Goal: Information Seeking & Learning: Learn about a topic

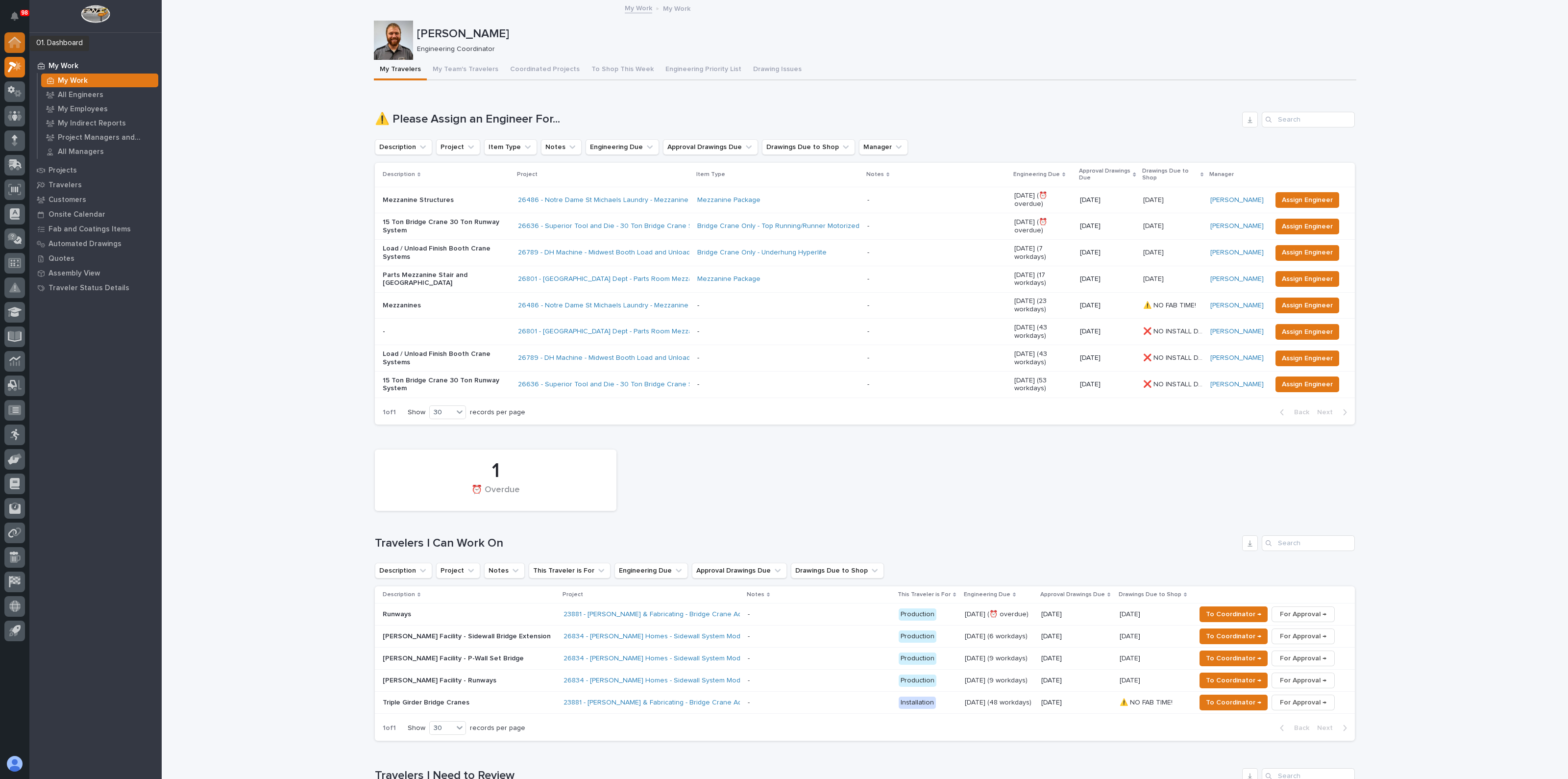
click at [19, 38] on icon at bounding box center [14, 42] width 13 height 11
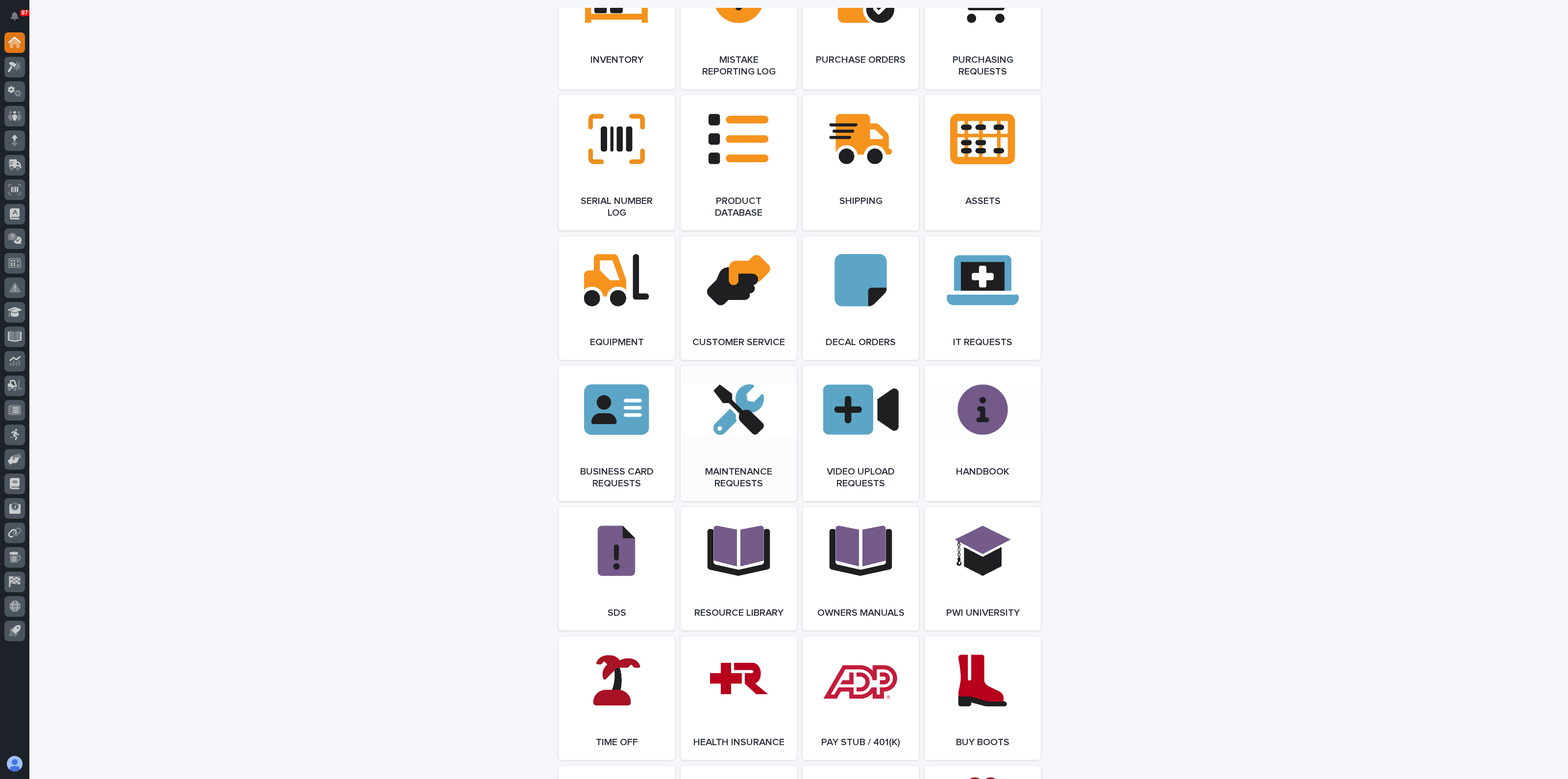
scroll to position [1225, 0]
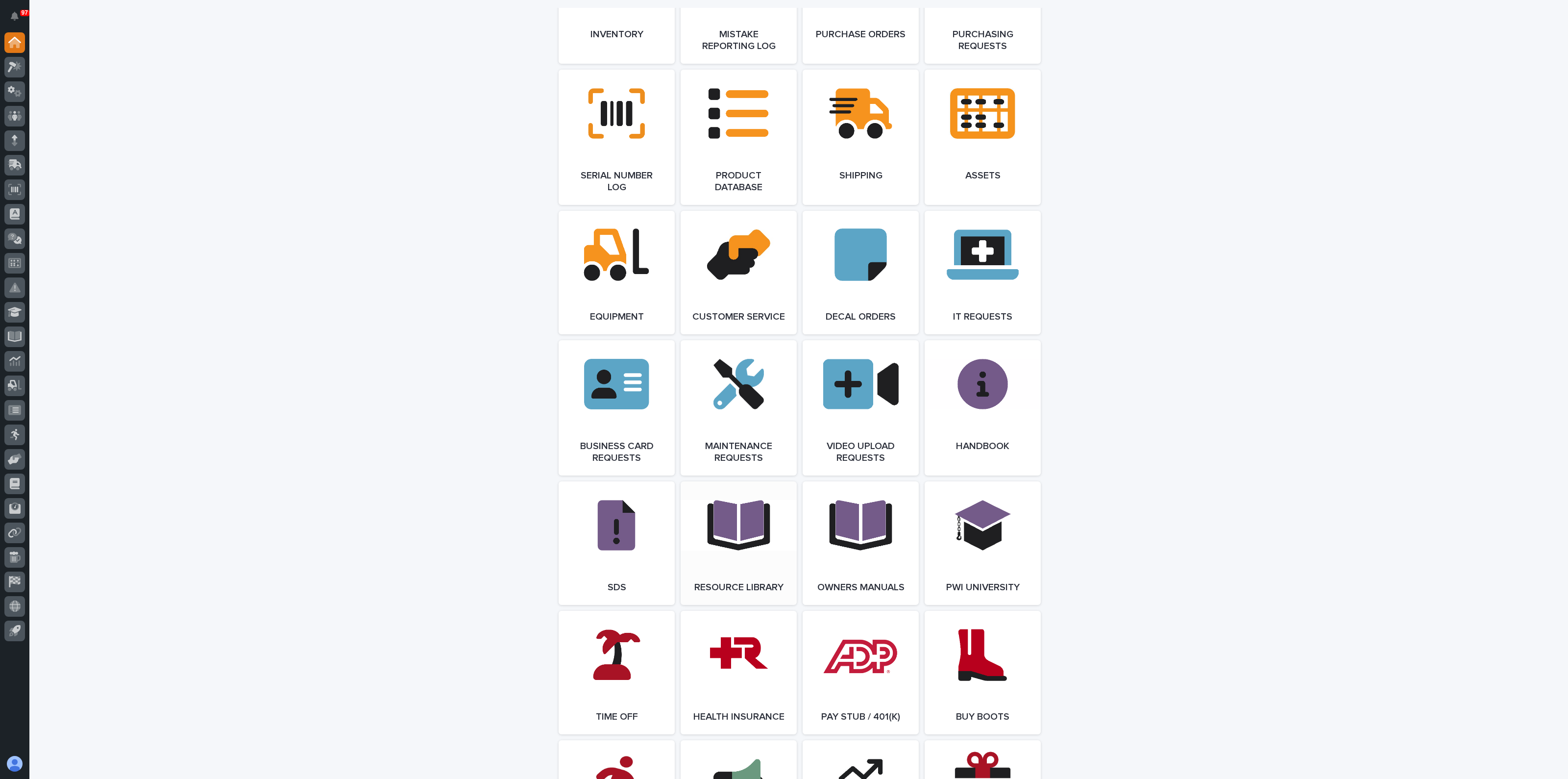
click at [715, 558] on link "Open Link" at bounding box center [739, 543] width 116 height 123
click at [728, 561] on link "Open Link" at bounding box center [739, 543] width 116 height 123
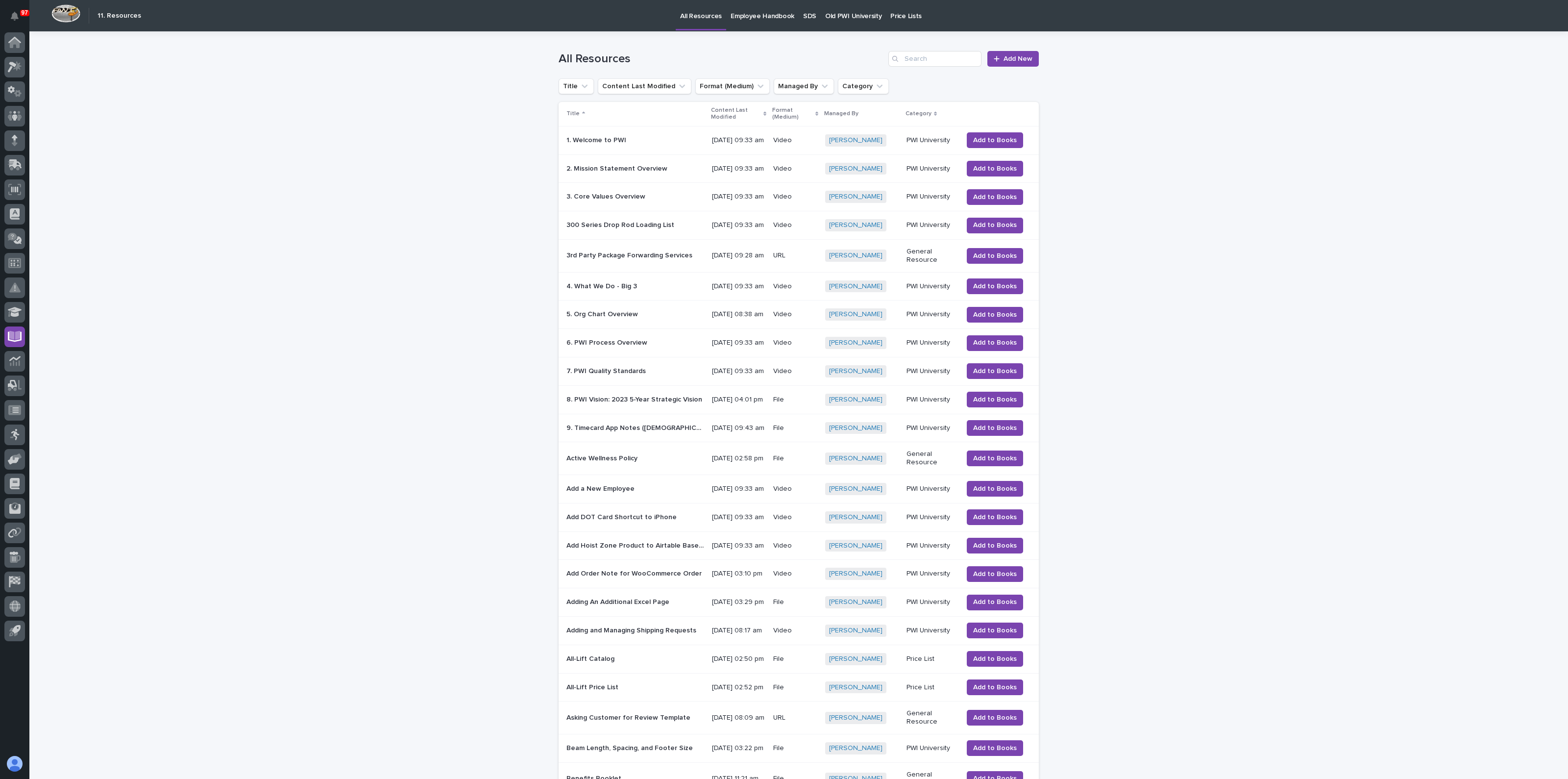
click at [853, 13] on p "Old PWI University" at bounding box center [854, 10] width 57 height 21
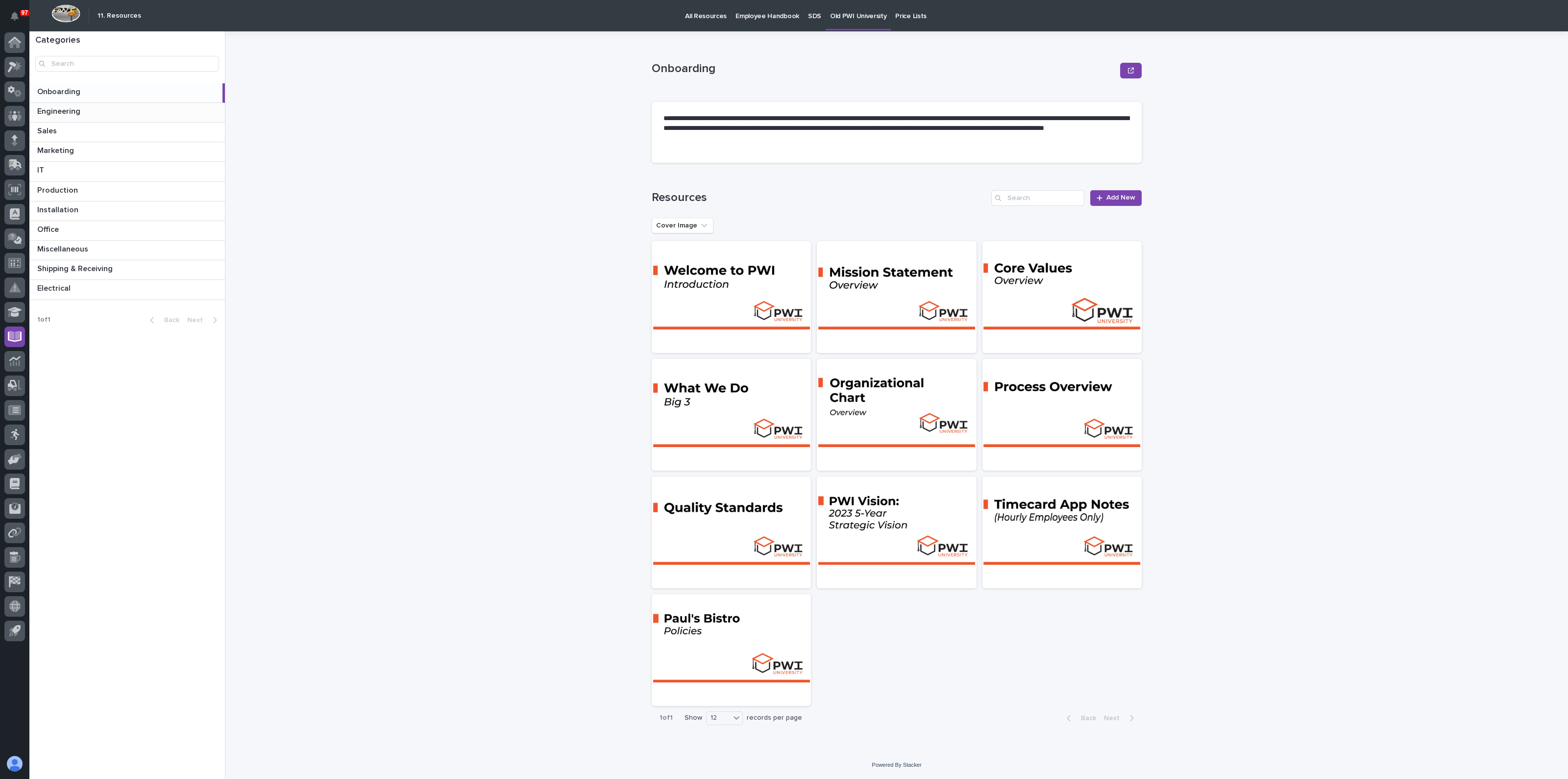
click at [78, 110] on p "Engineering" at bounding box center [60, 111] width 45 height 11
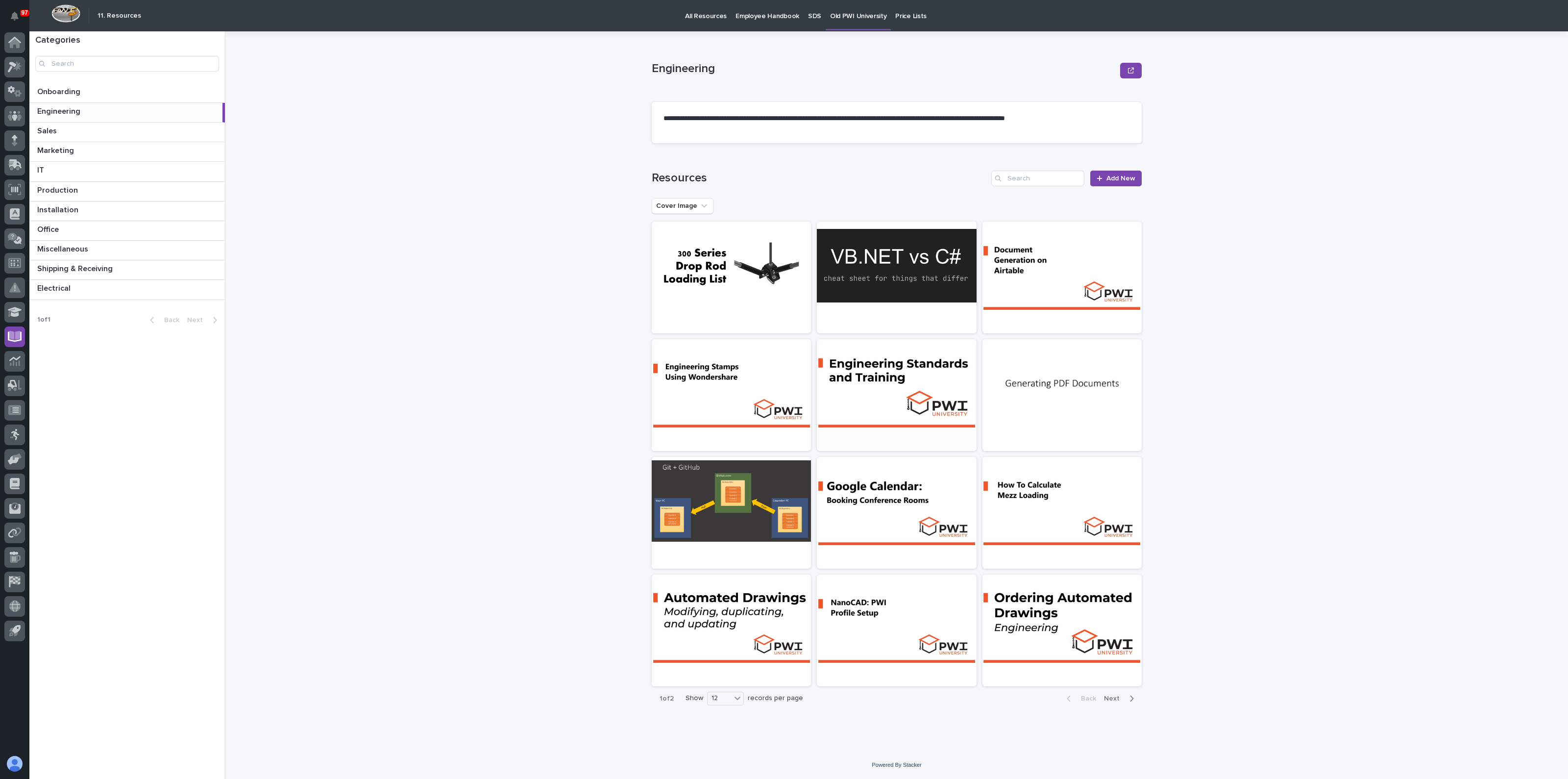
click at [902, 379] on div at bounding box center [896, 383] width 159 height 88
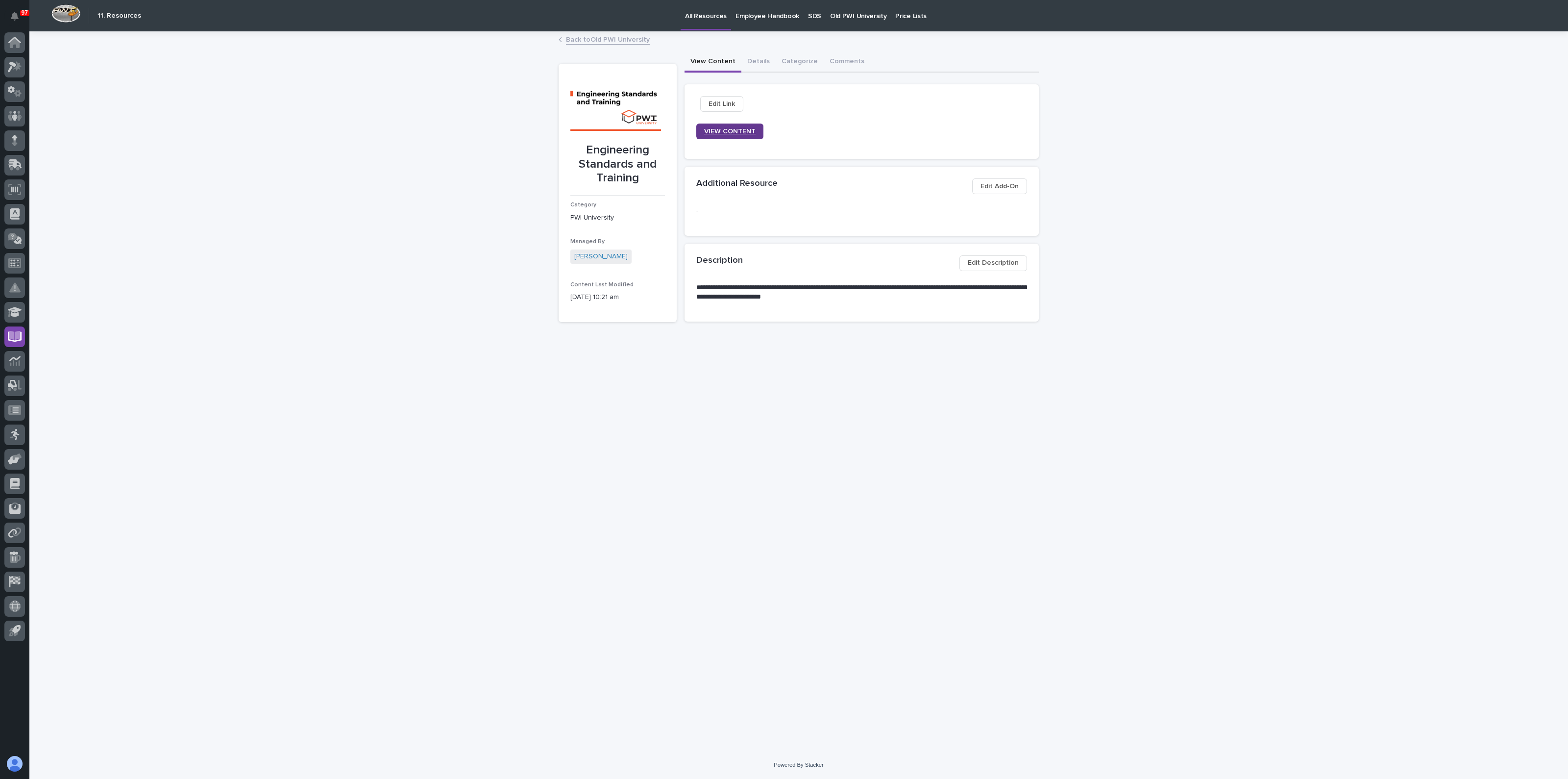
click at [713, 129] on span "VIEW CONTENT" at bounding box center [730, 131] width 52 height 9
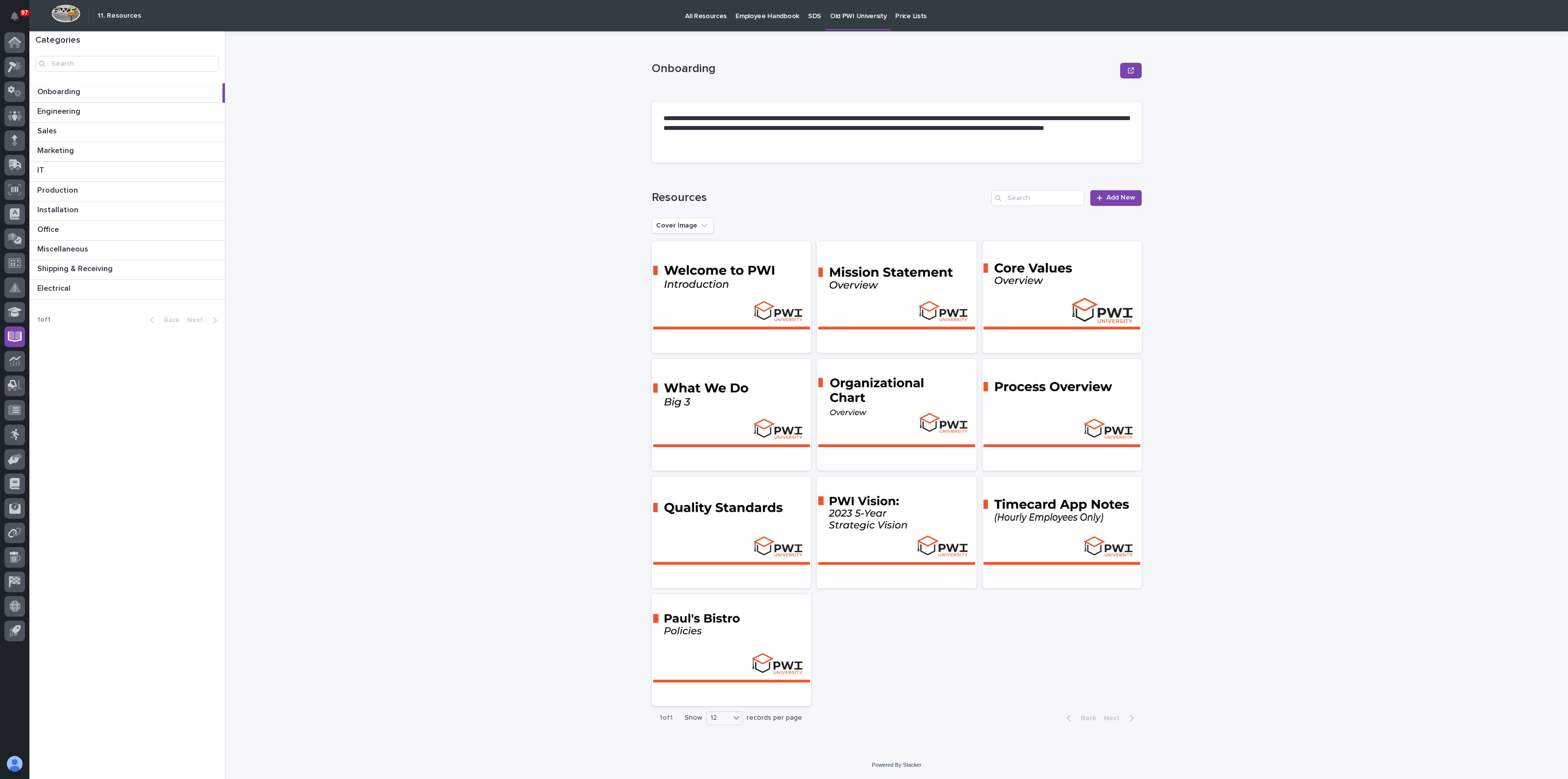
click at [885, 379] on div at bounding box center [896, 403] width 159 height 88
click at [715, 624] on div at bounding box center [731, 638] width 159 height 88
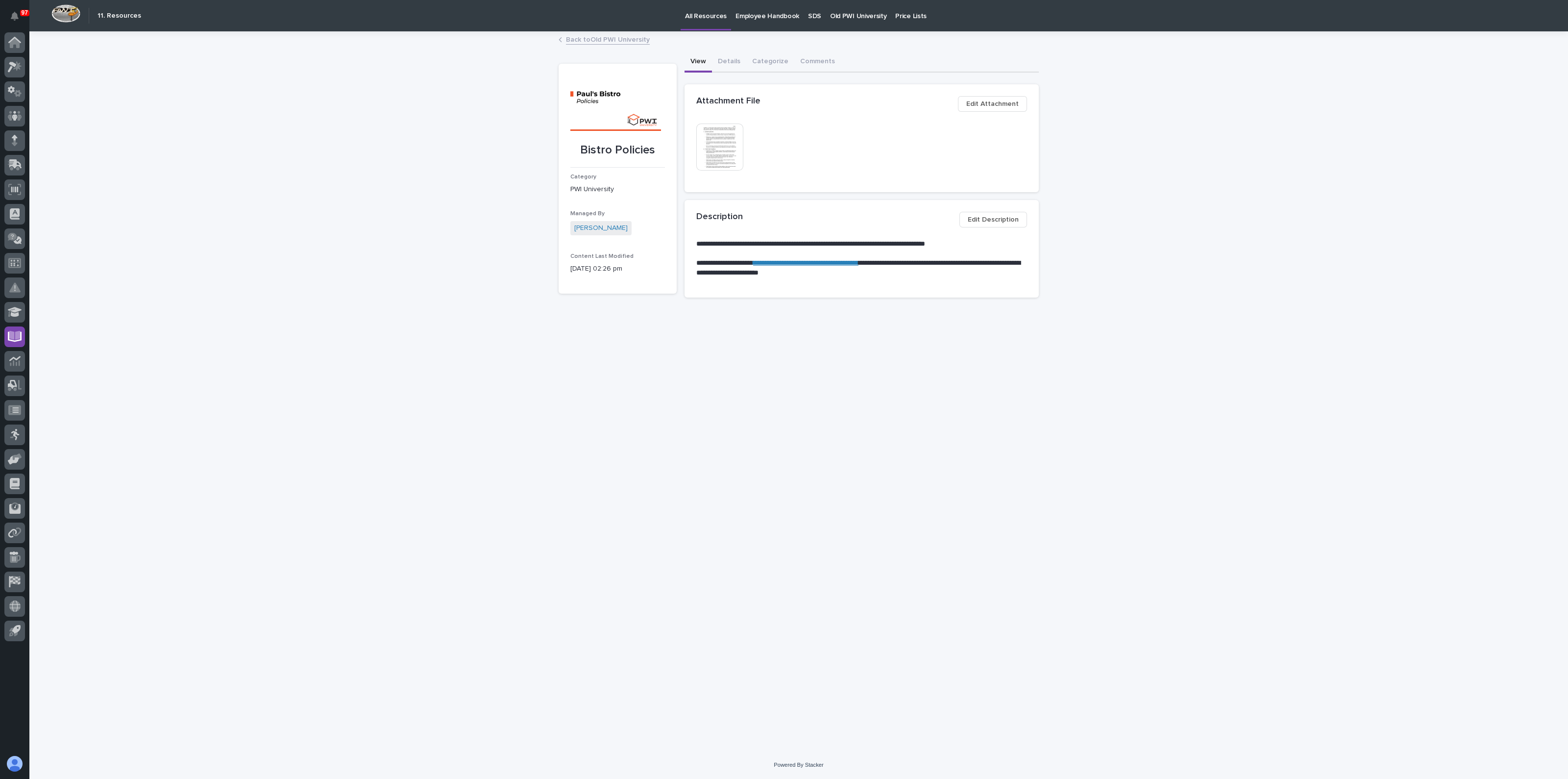
click at [726, 165] on img at bounding box center [720, 146] width 47 height 47
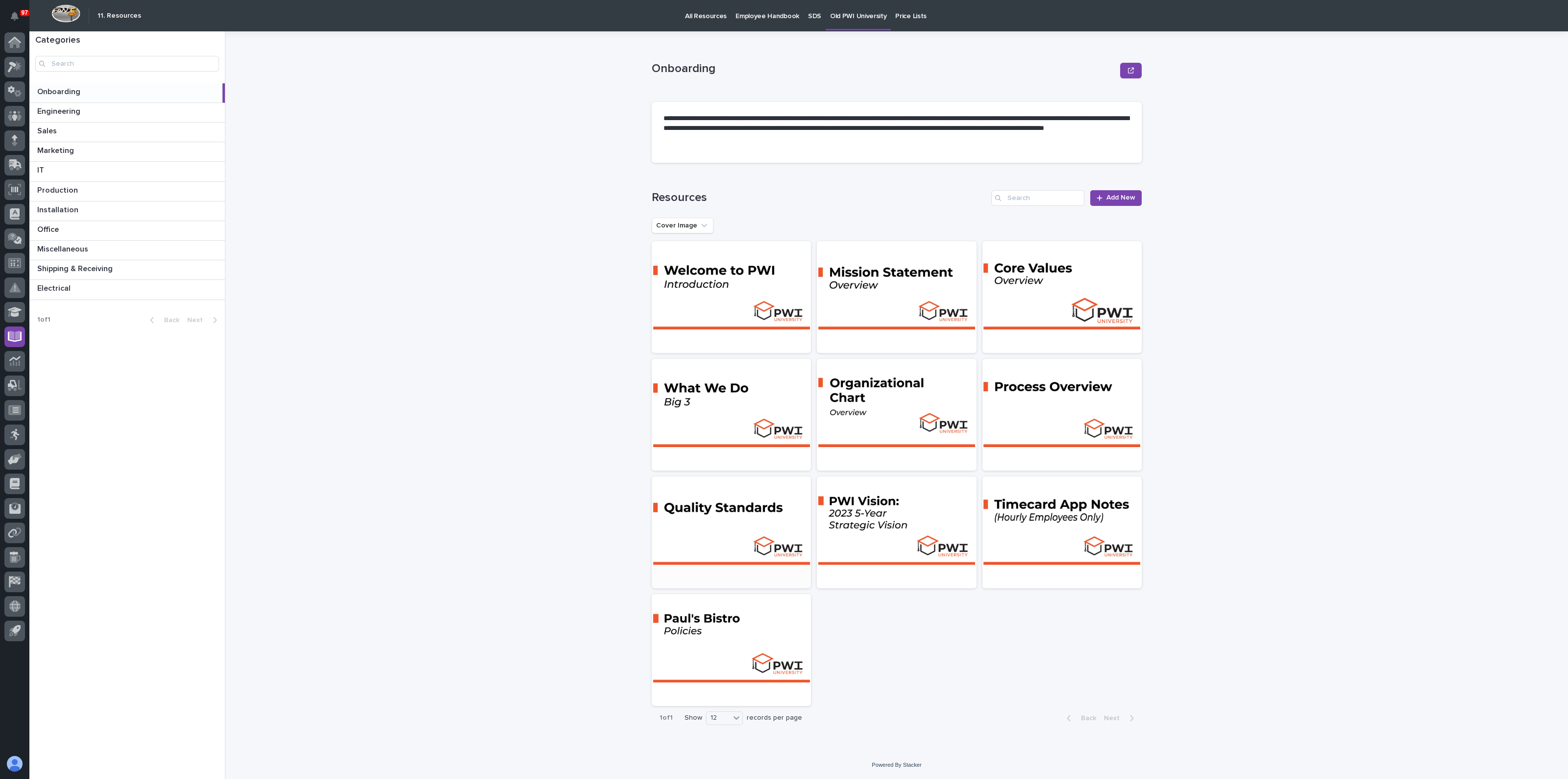
click at [748, 501] on div at bounding box center [731, 521] width 159 height 88
click at [1037, 510] on div at bounding box center [1062, 521] width 159 height 88
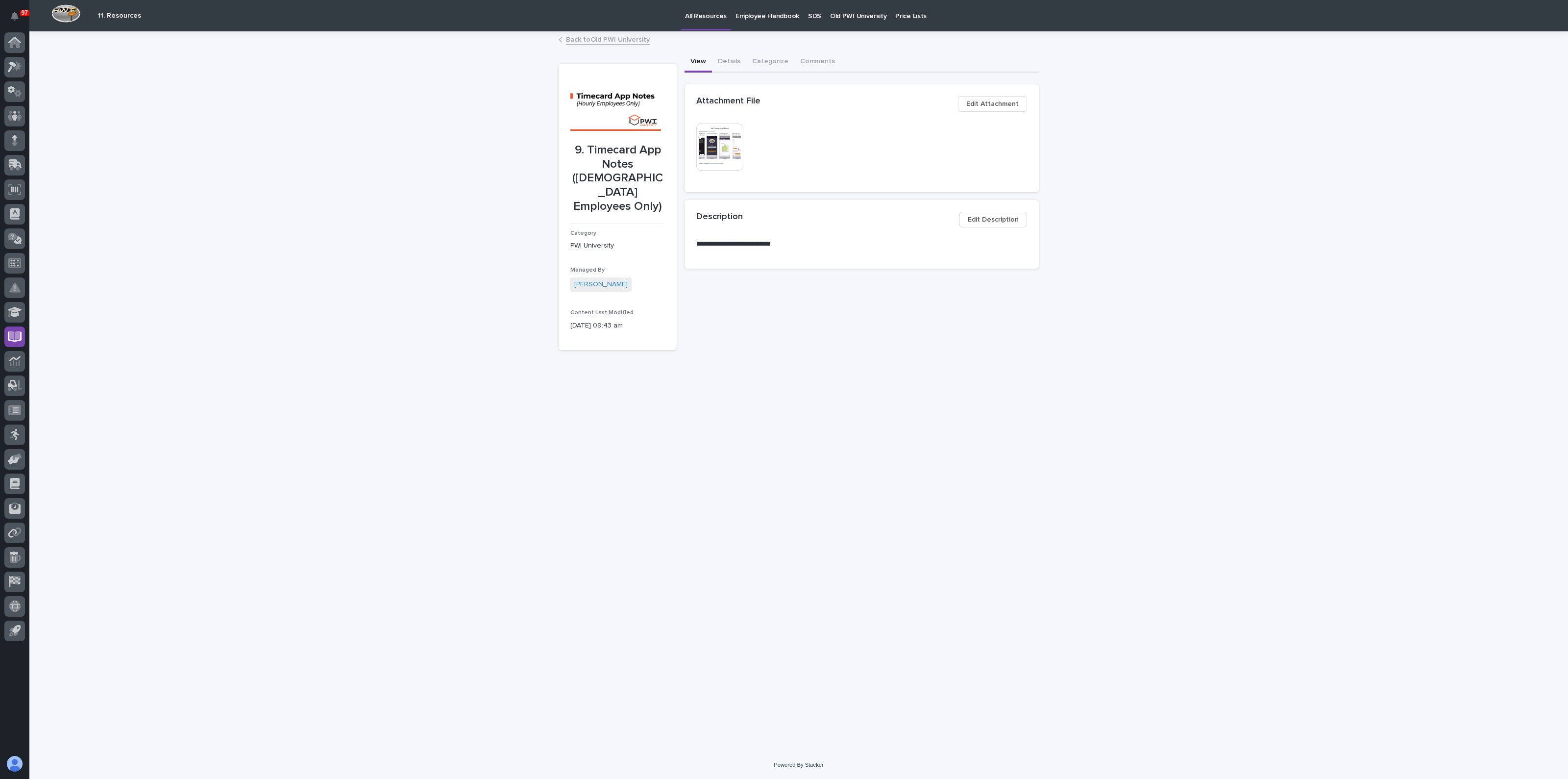
click at [706, 142] on img at bounding box center [720, 146] width 47 height 47
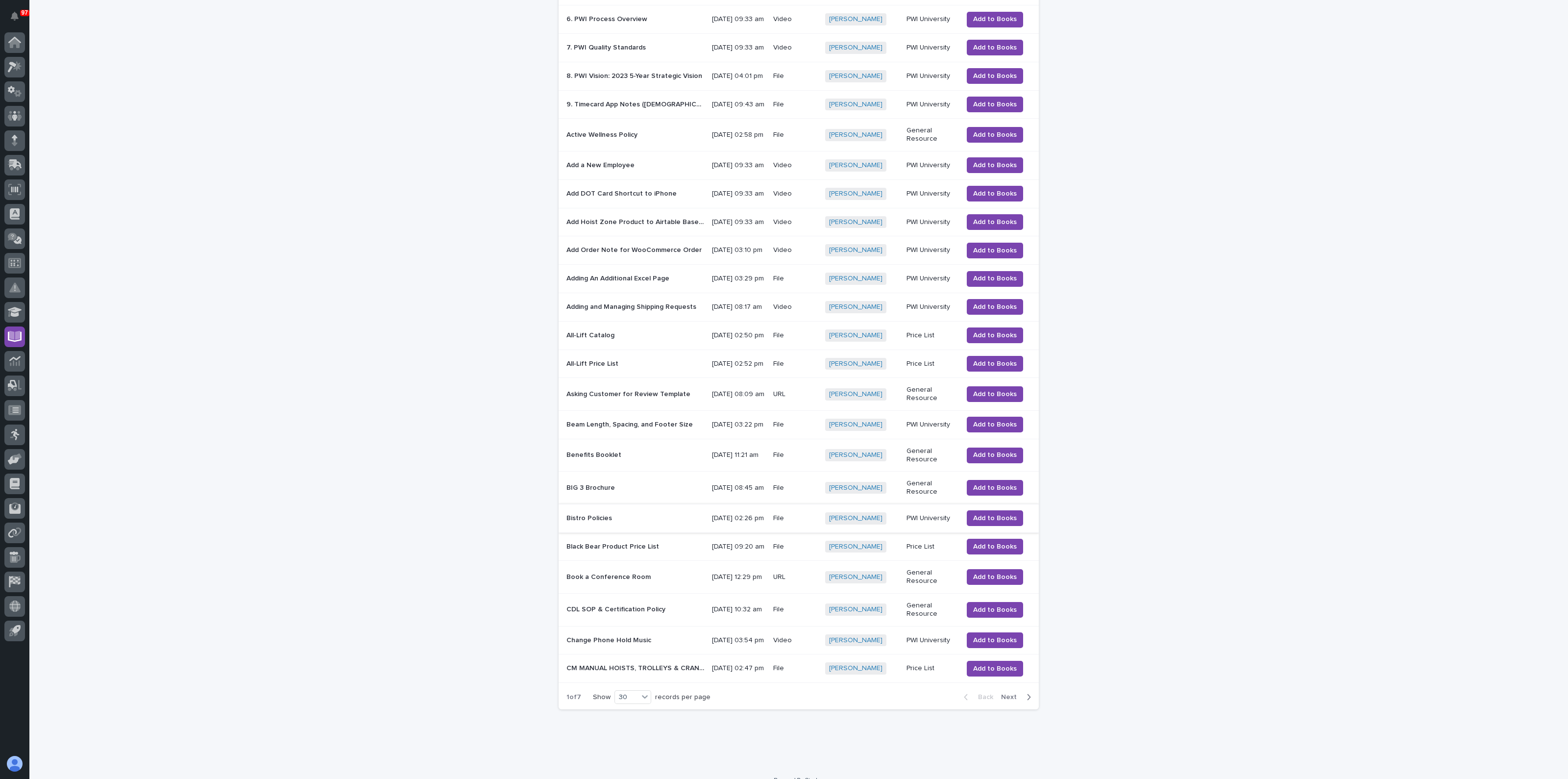
scroll to position [368, 0]
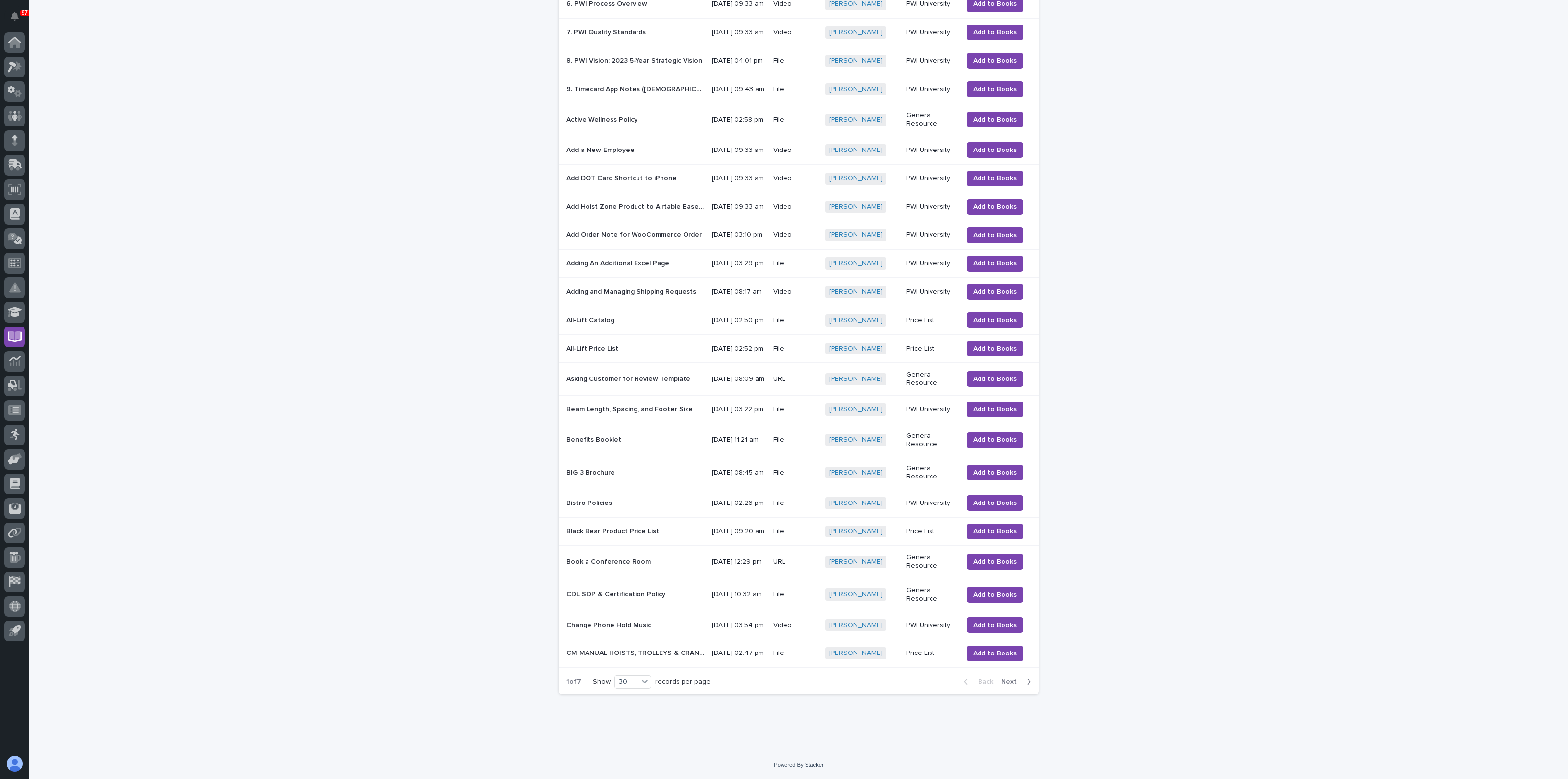
click at [619, 546] on td "Black Bear Product Price List Black Bear Product Price List" at bounding box center [634, 531] width 150 height 28
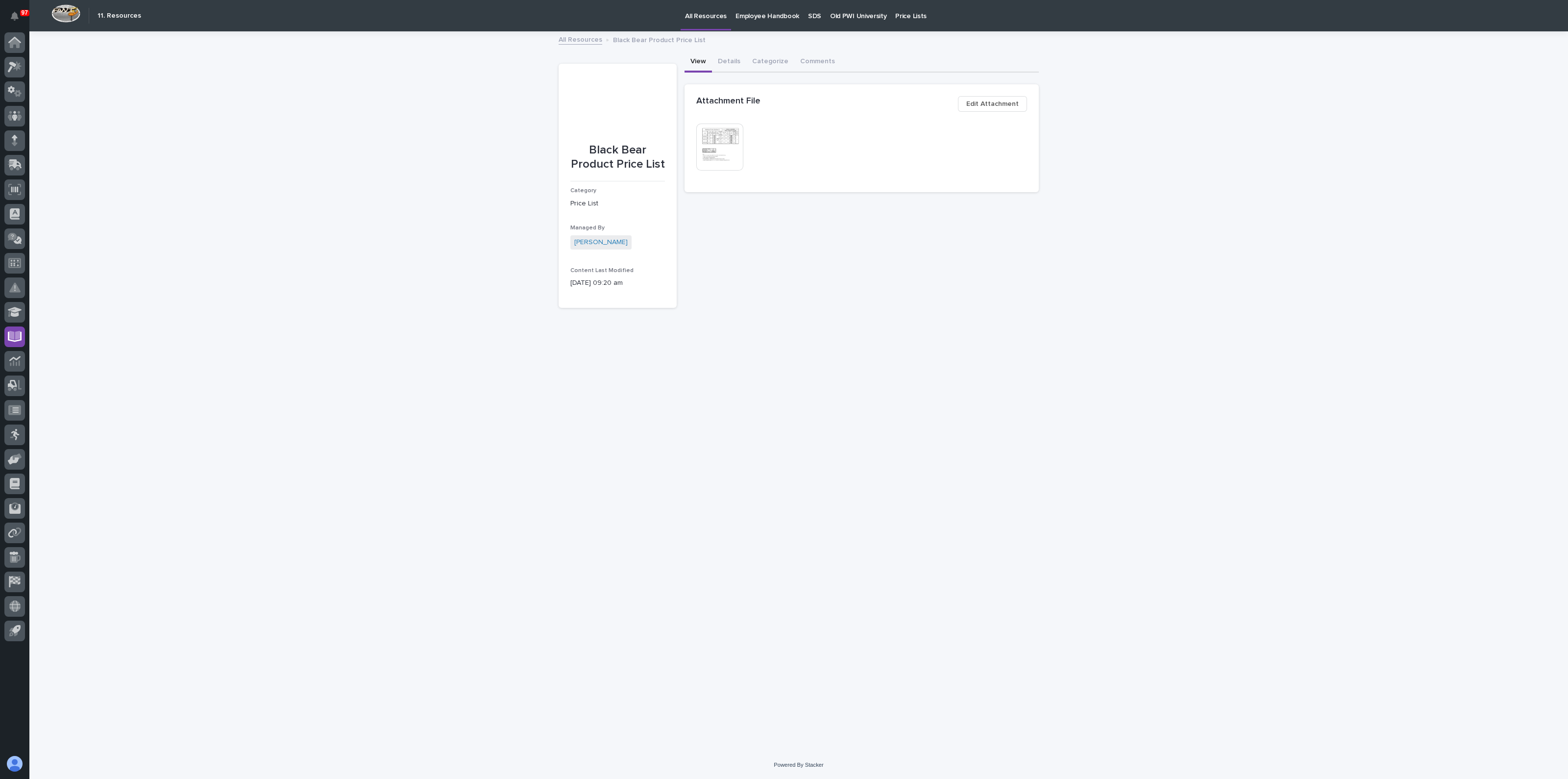
click at [732, 152] on img at bounding box center [720, 146] width 47 height 47
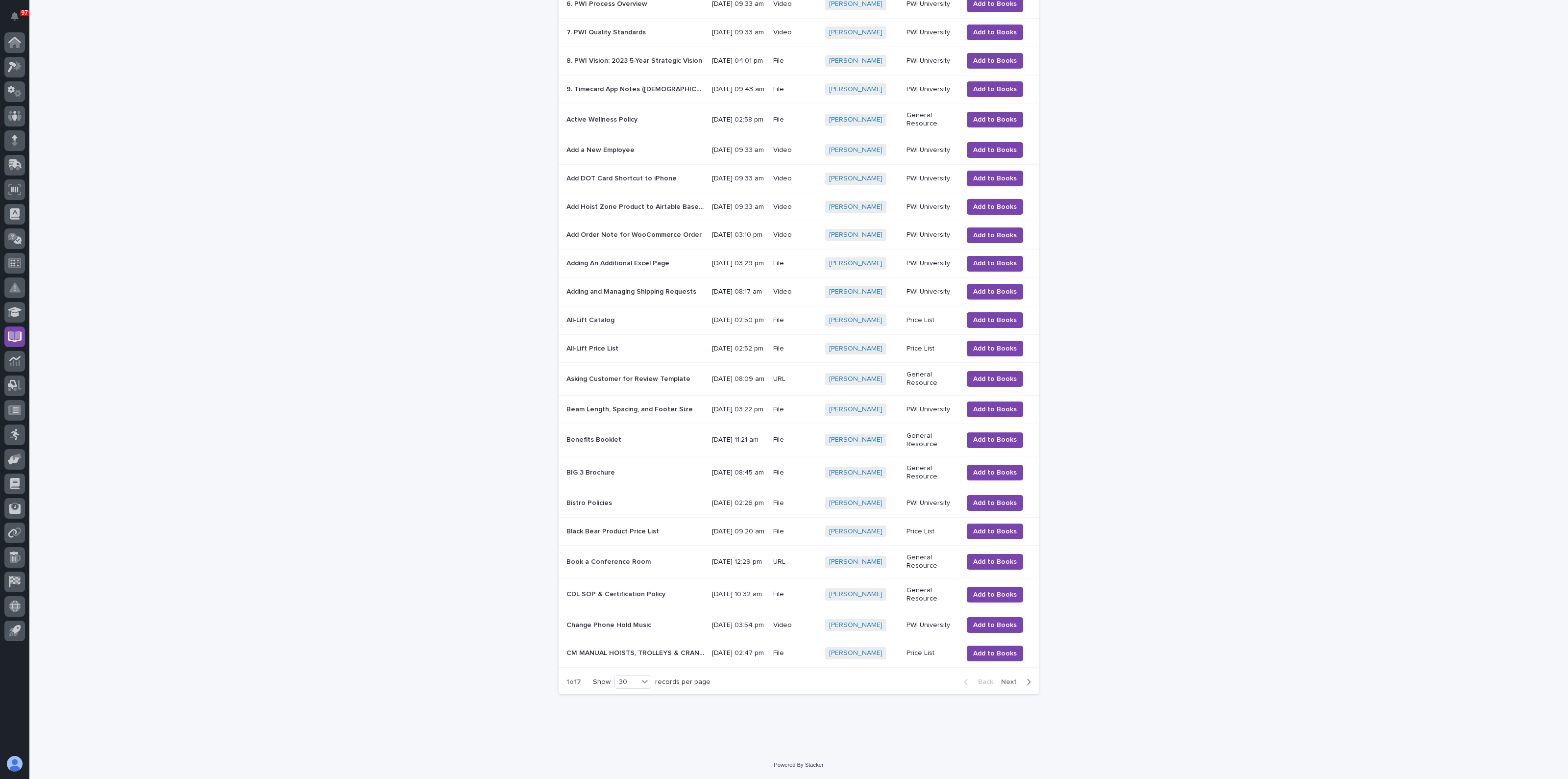
scroll to position [434, 0]
click at [590, 619] on p "Change Phone Hold Music" at bounding box center [610, 624] width 87 height 10
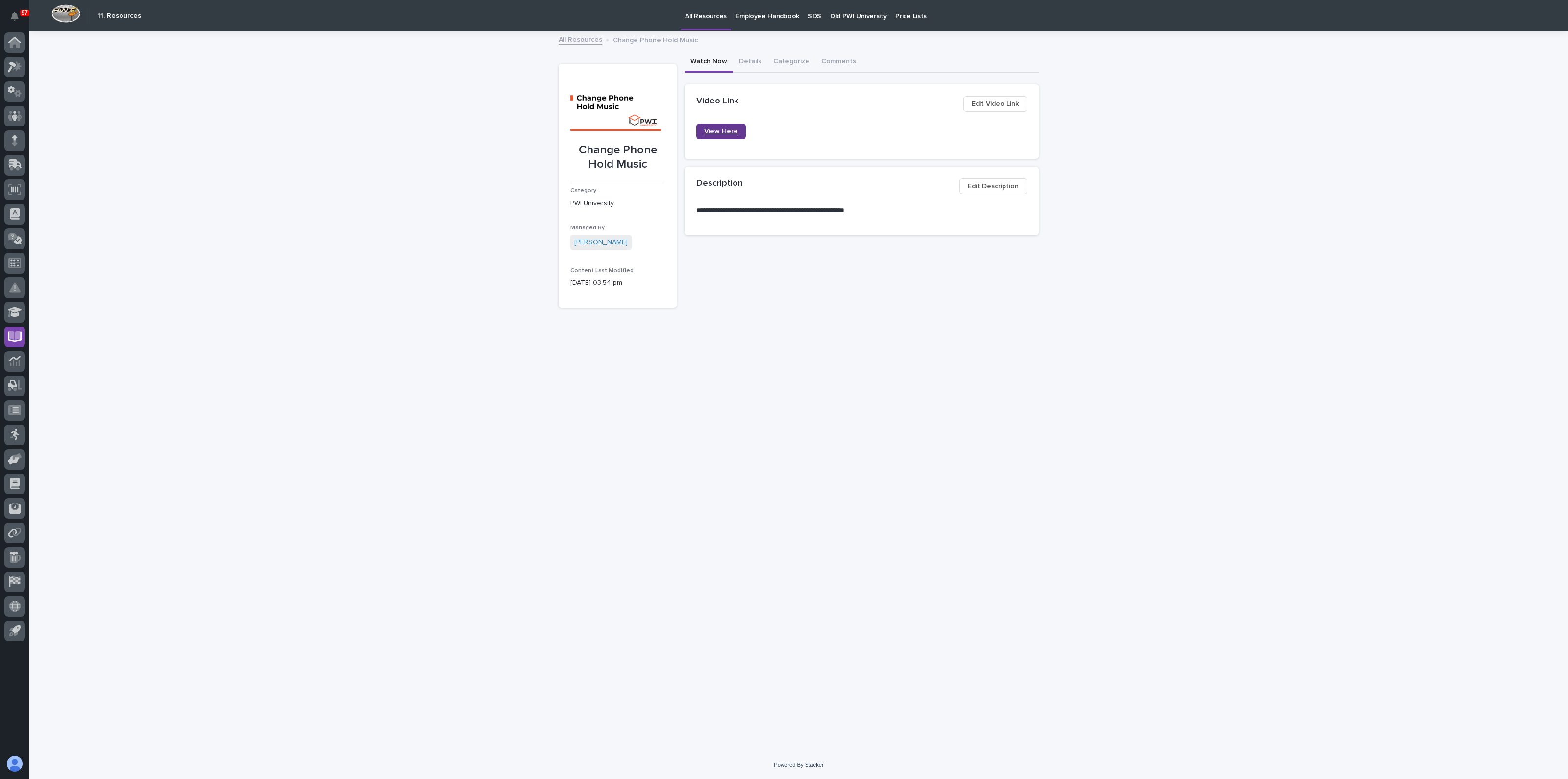
click at [735, 129] on span "View Here" at bounding box center [721, 131] width 34 height 9
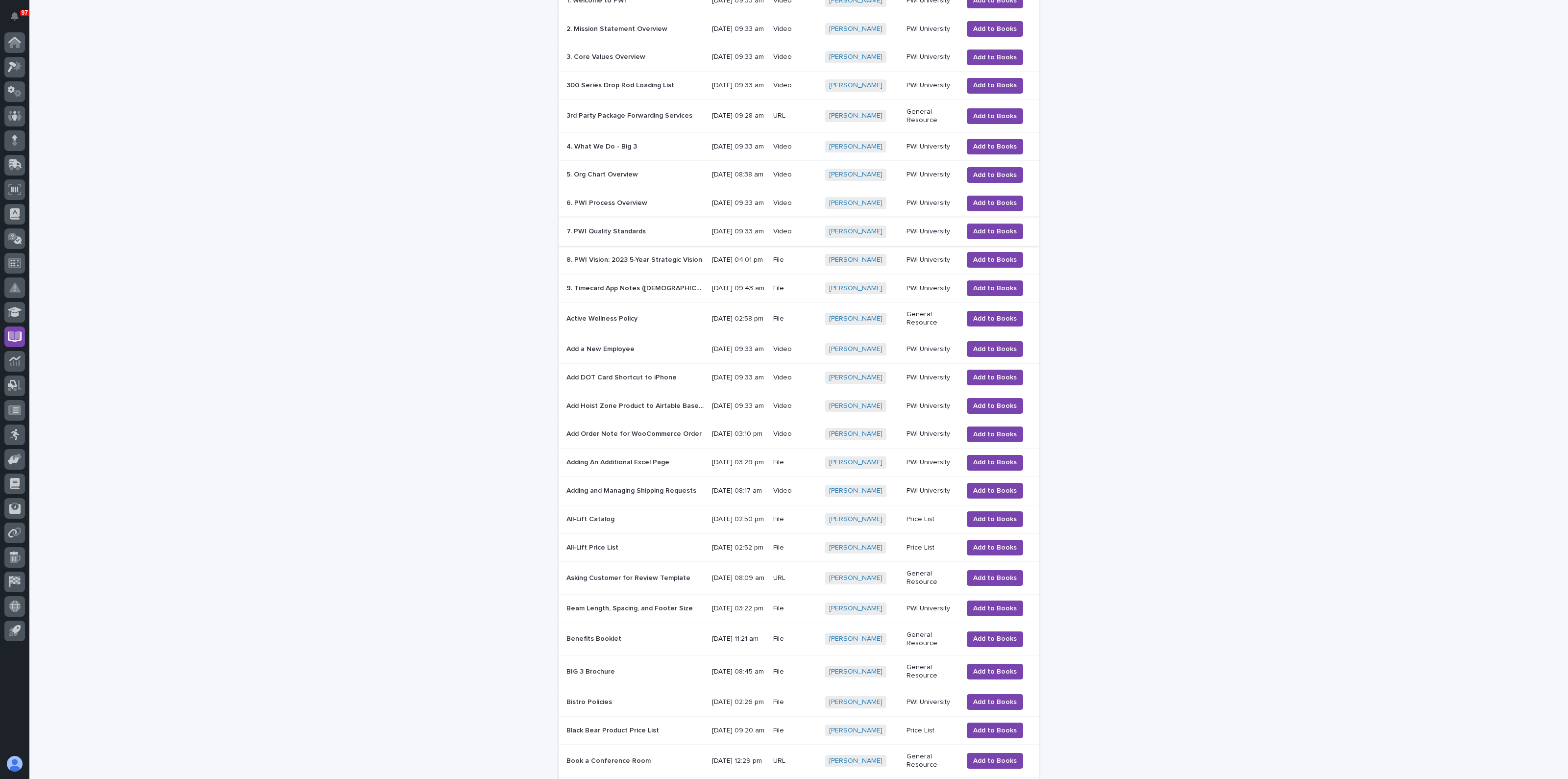
scroll to position [428, 0]
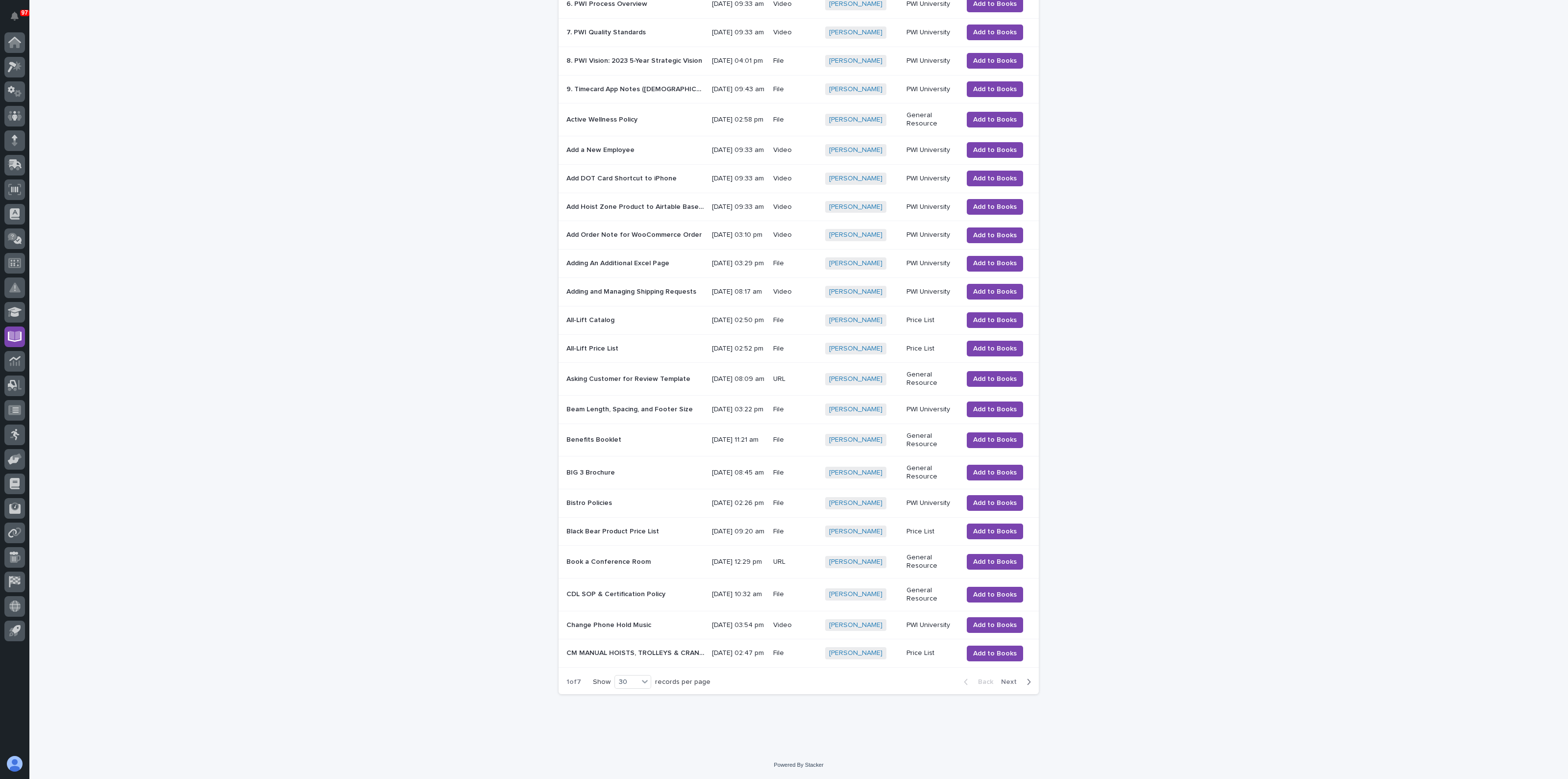
click at [1009, 686] on span "Next" at bounding box center [1012, 682] width 21 height 9
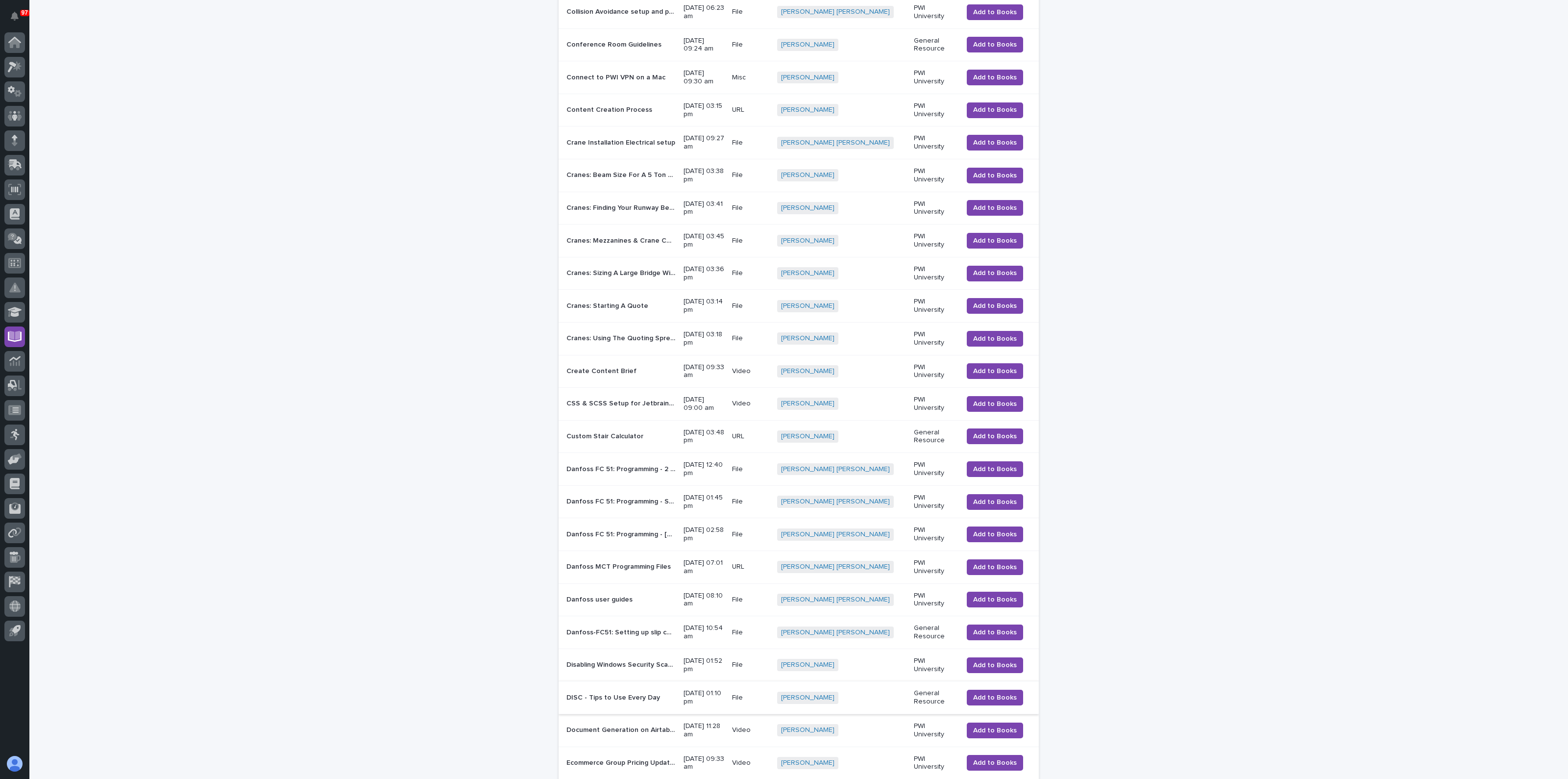
scroll to position [184, 0]
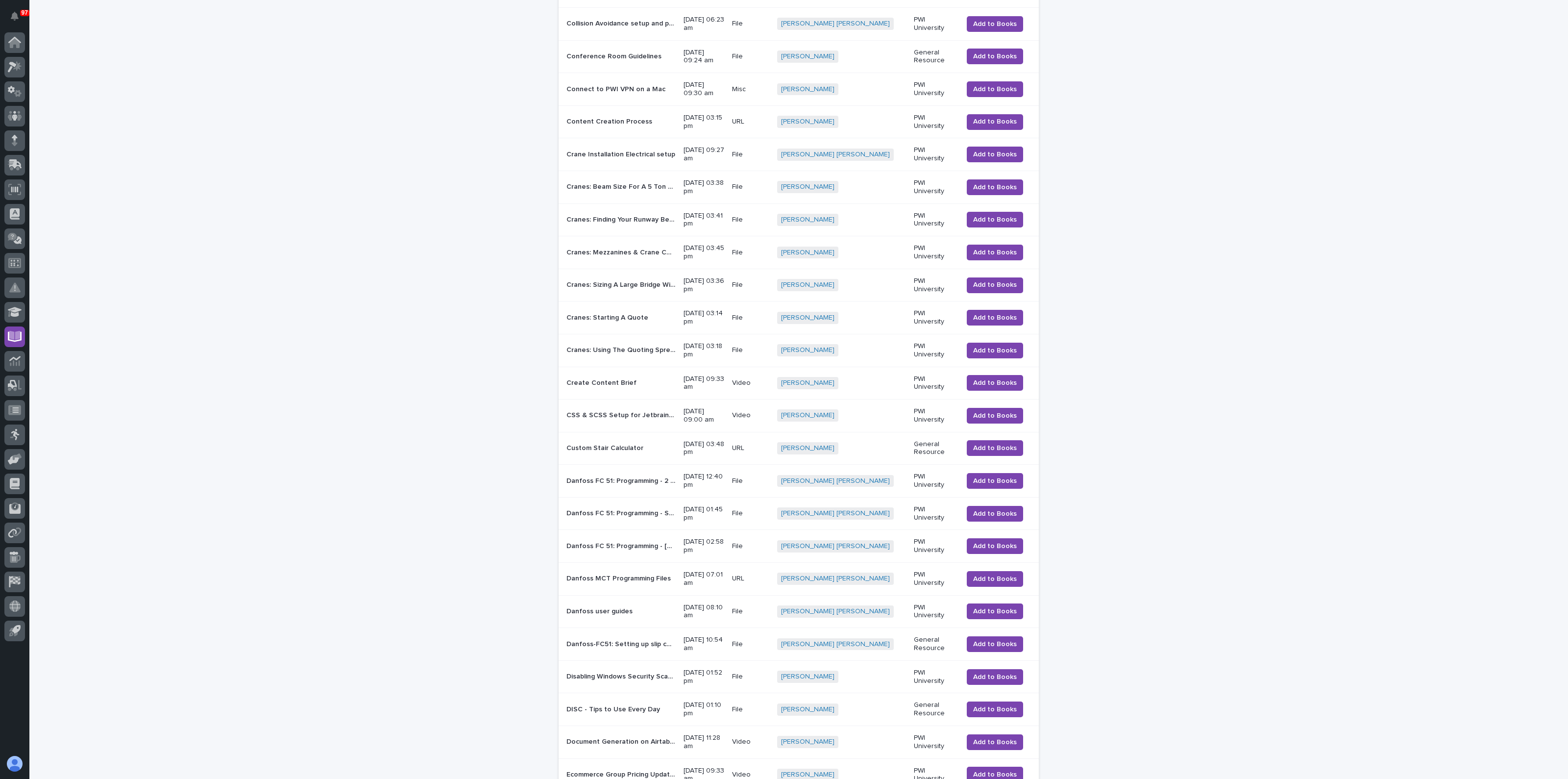
click at [618, 280] on p "Cranes: Sizing A Large Bridge With Low Headroom" at bounding box center [622, 284] width 111 height 10
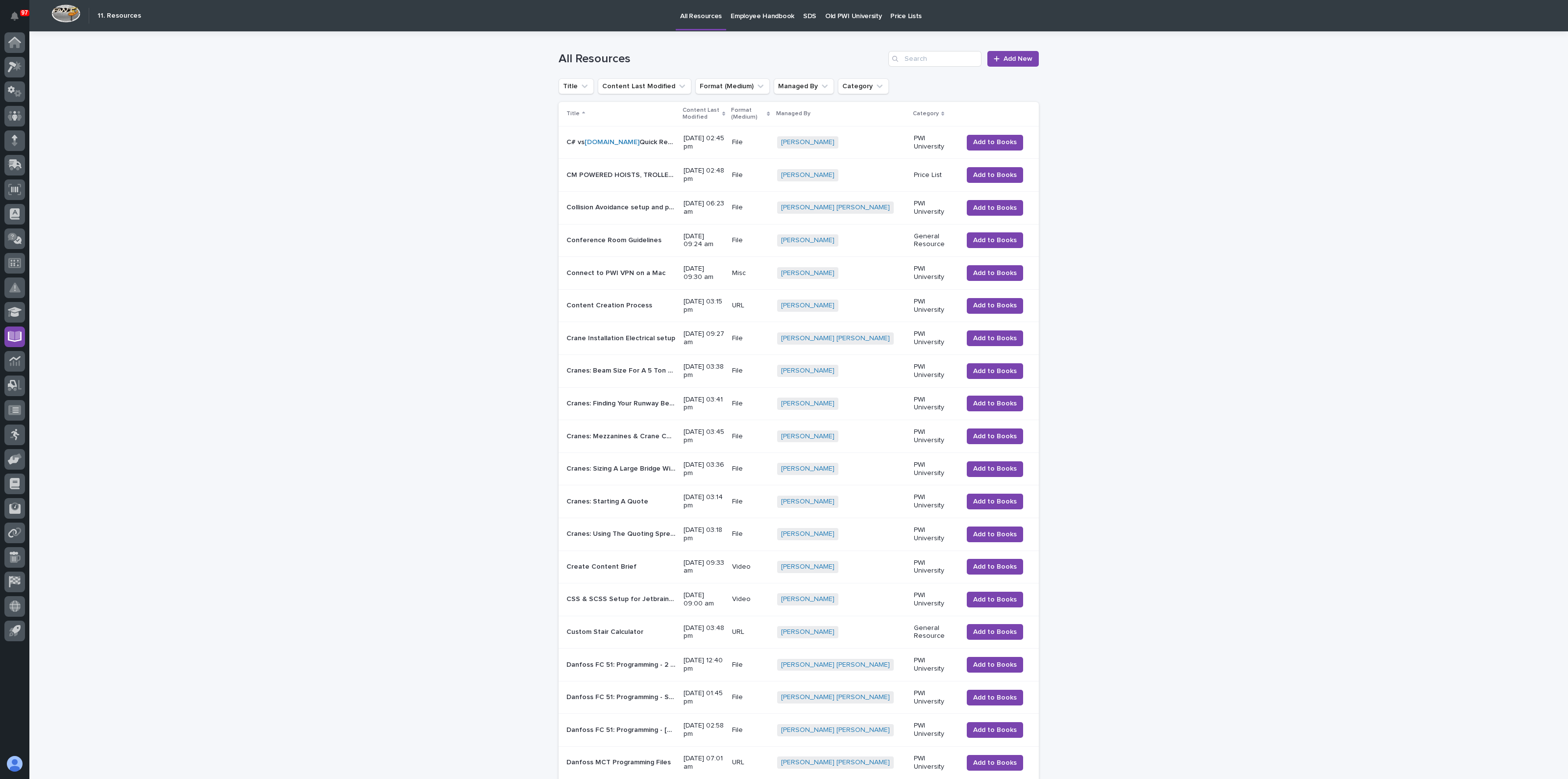
click at [612, 501] on p "Cranes: Starting A Quote" at bounding box center [608, 500] width 84 height 10
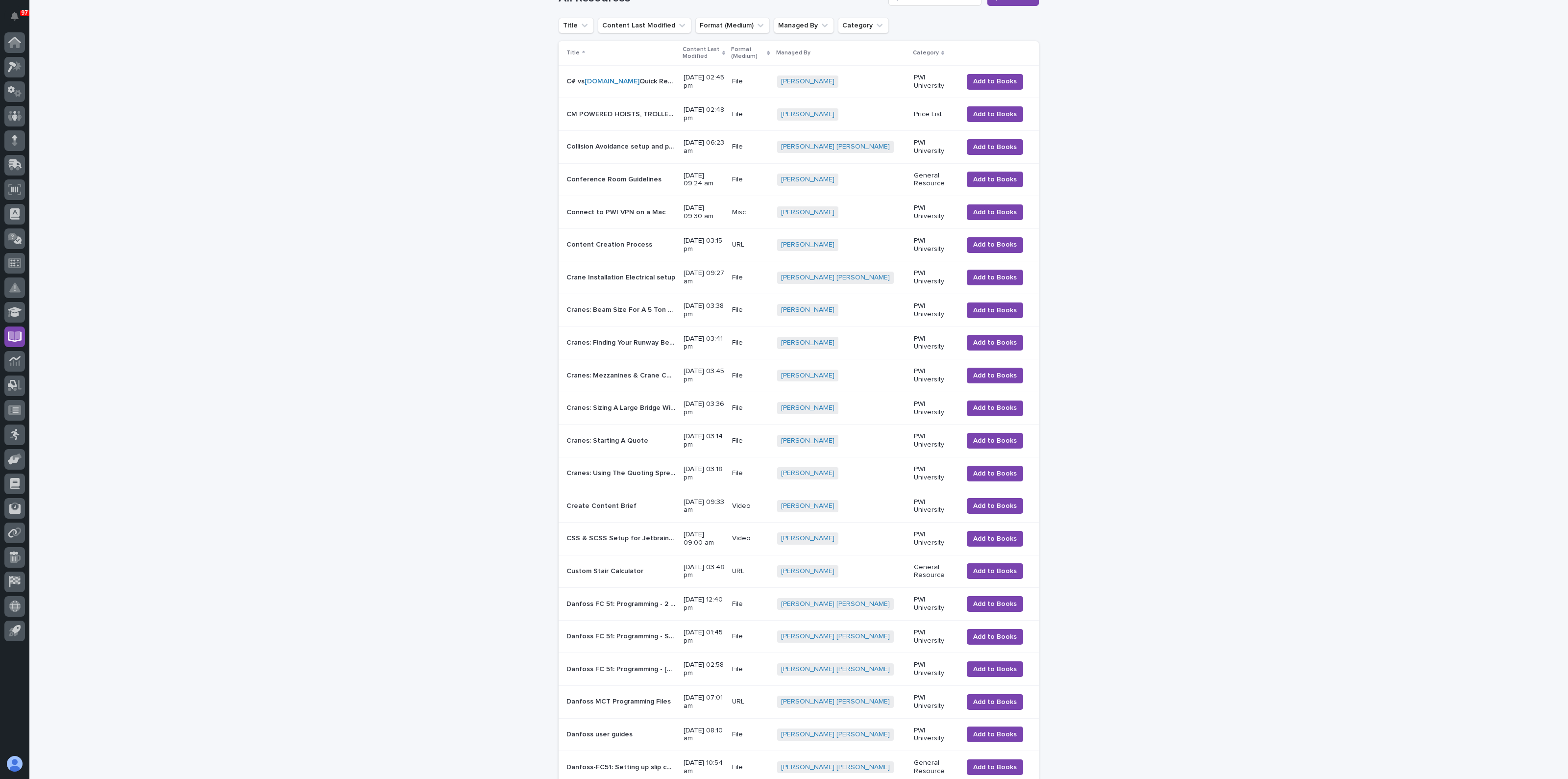
click at [617, 79] on p "C# vs VB.NET Quick Reference" at bounding box center [622, 80] width 111 height 10
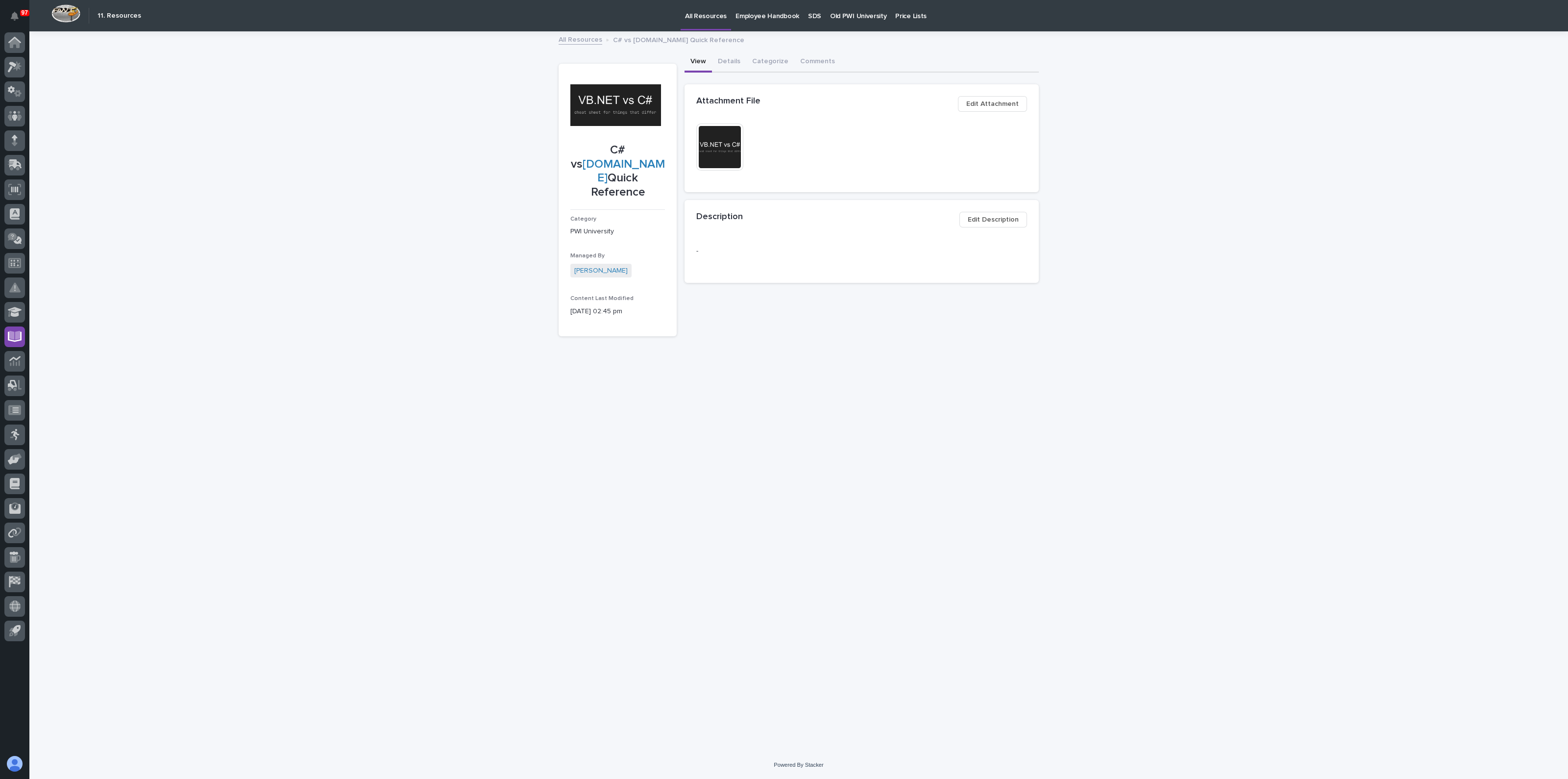
click at [728, 138] on img at bounding box center [720, 146] width 47 height 47
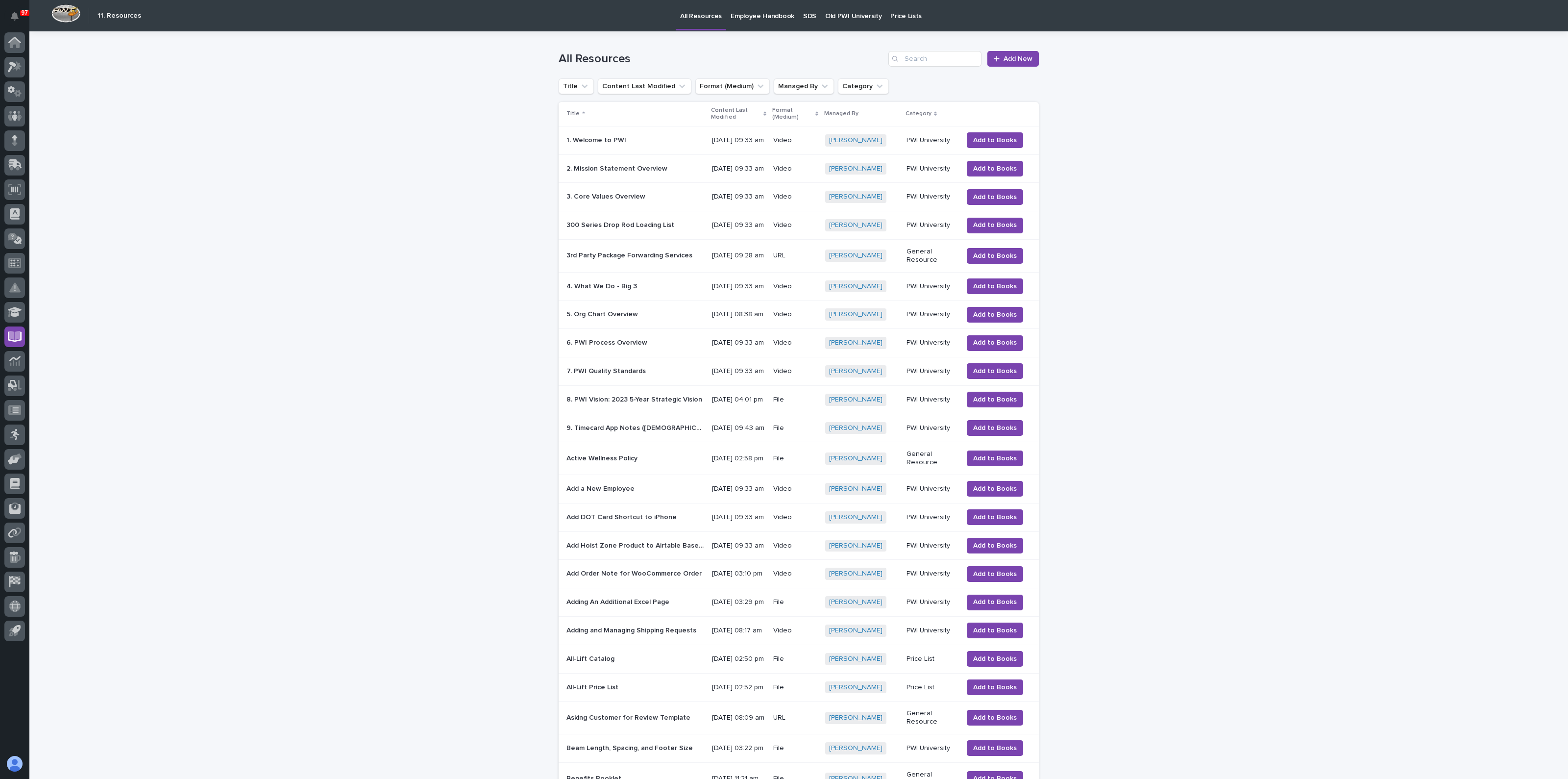
click at [616, 301] on td "4. What We Do - Big 3 4. What We Do - Big 3" at bounding box center [634, 286] width 150 height 28
click at [756, 578] on p "[DATE] 03:10 pm" at bounding box center [739, 573] width 53 height 8
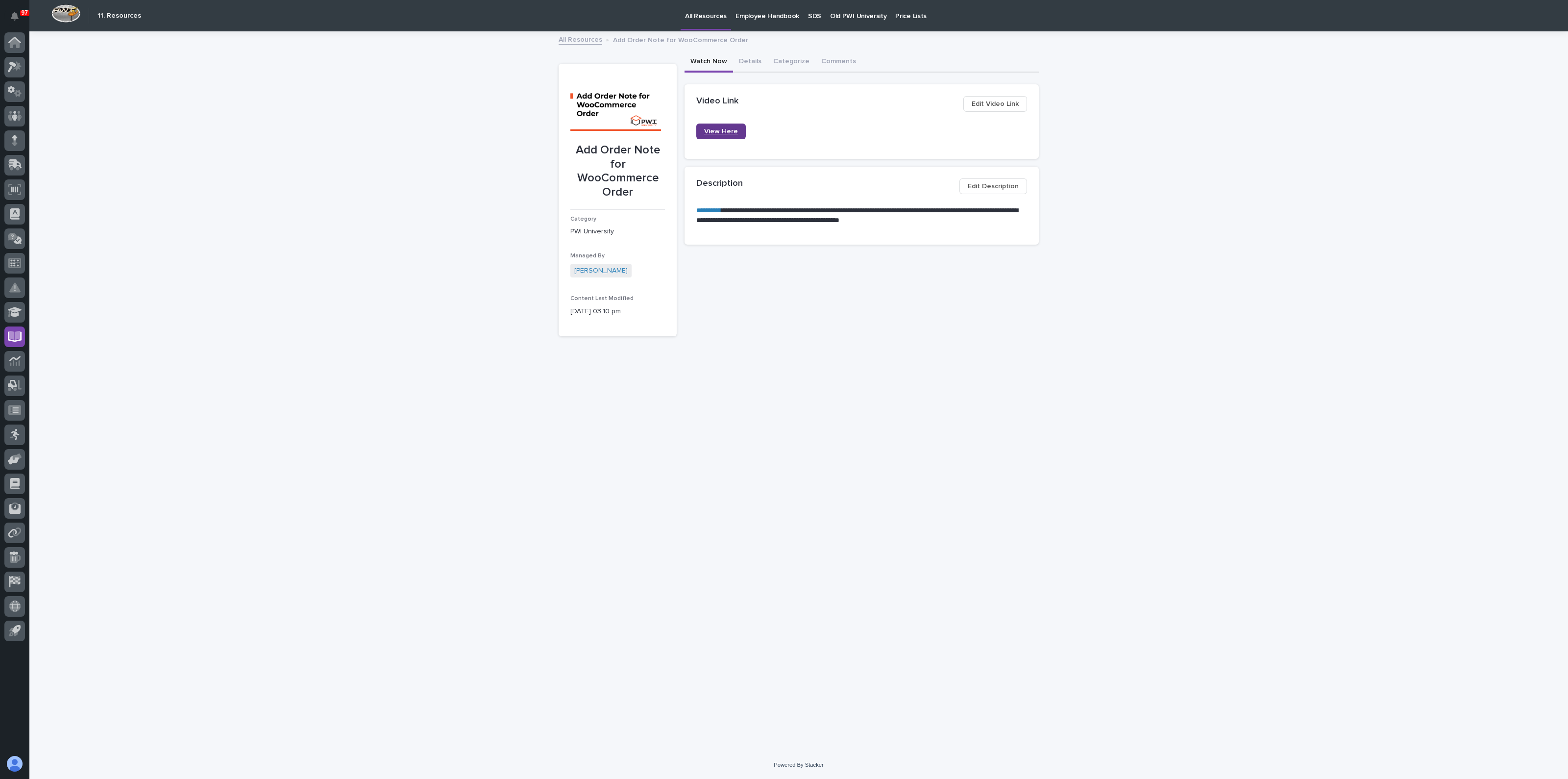
click at [720, 131] on span "View Here" at bounding box center [721, 131] width 34 height 9
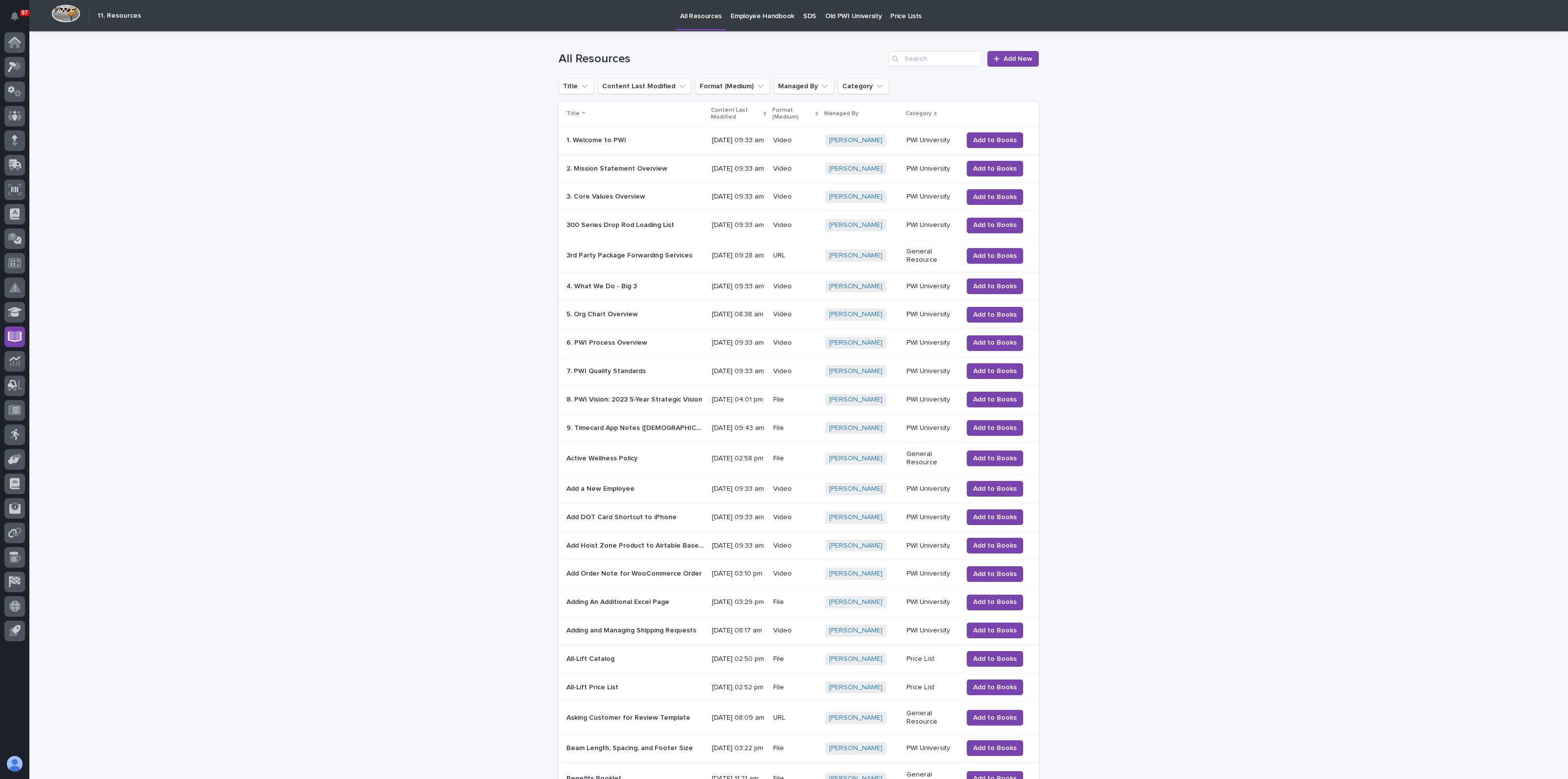
click at [628, 606] on p "Adding An Additional Excel Page" at bounding box center [619, 601] width 105 height 10
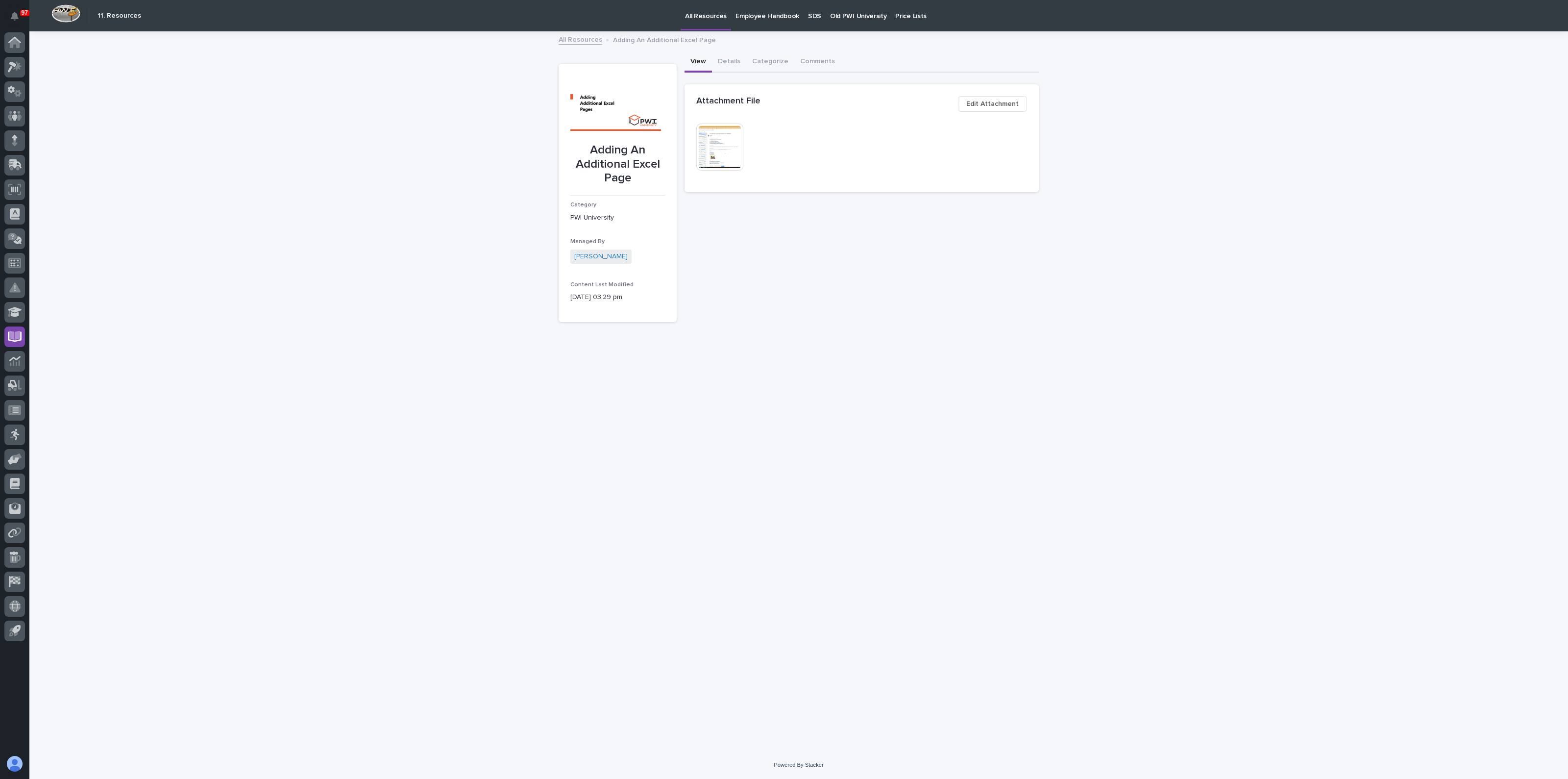
click at [724, 146] on img at bounding box center [720, 146] width 47 height 47
